Goal: Find specific page/section

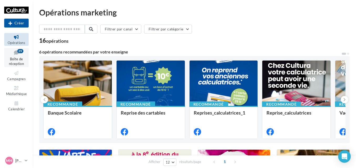
click at [14, 59] on span "Boîte de réception" at bounding box center [16, 61] width 15 height 9
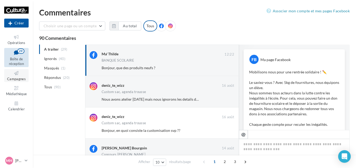
click at [20, 75] on icon at bounding box center [16, 73] width 21 height 6
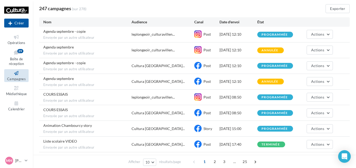
scroll to position [95, 0]
